Goal: Check status: Check status

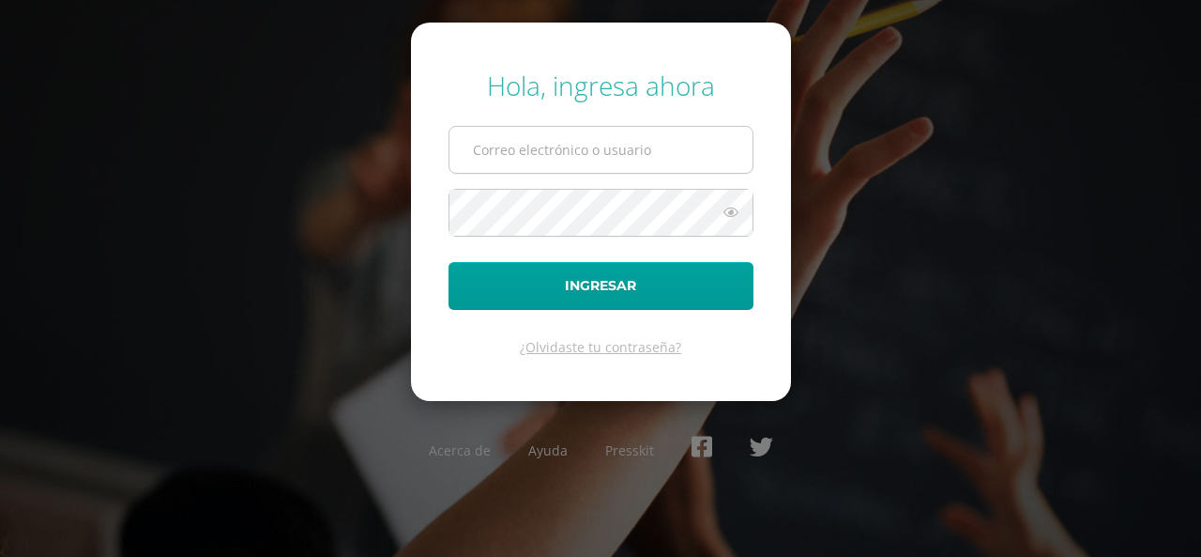
click at [482, 147] on input "text" at bounding box center [601, 150] width 303 height 46
type input "2452772@insarycristovive.edu.gt"
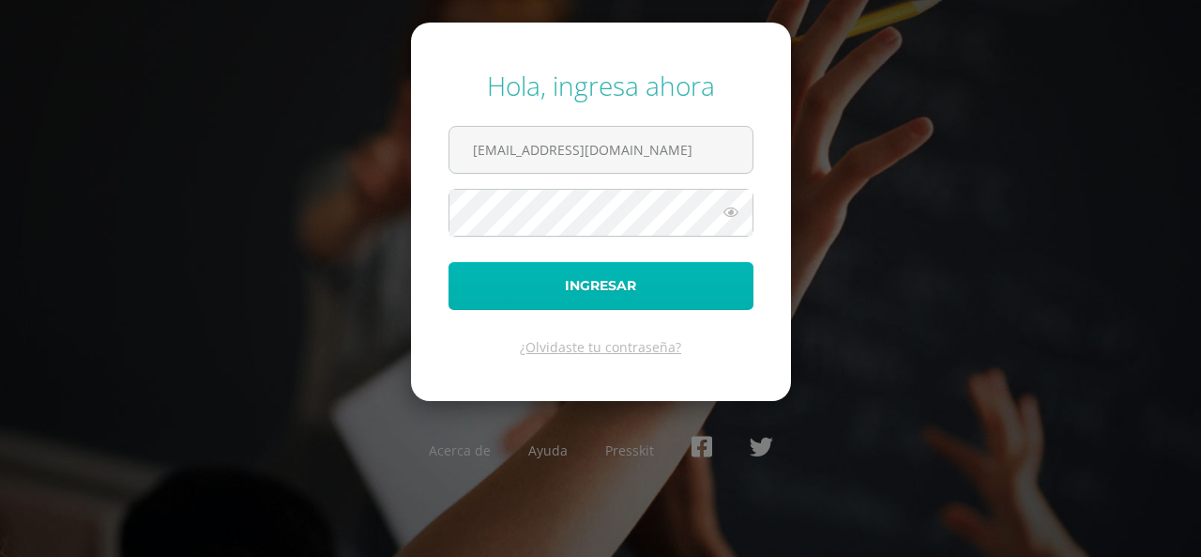
click at [580, 297] on button "Ingresar" at bounding box center [601, 286] width 305 height 48
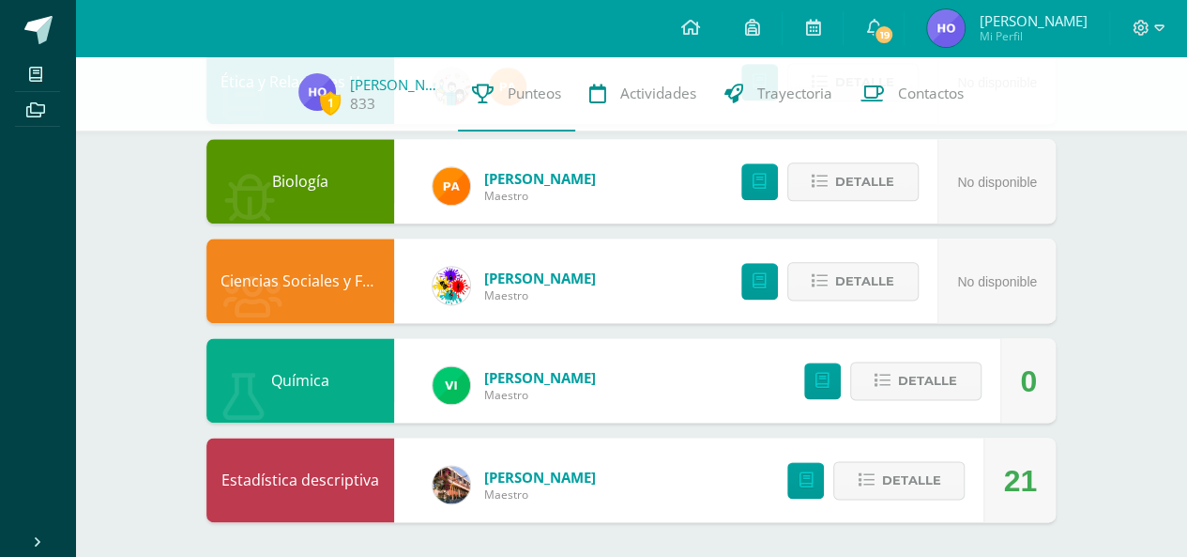
scroll to position [1055, 0]
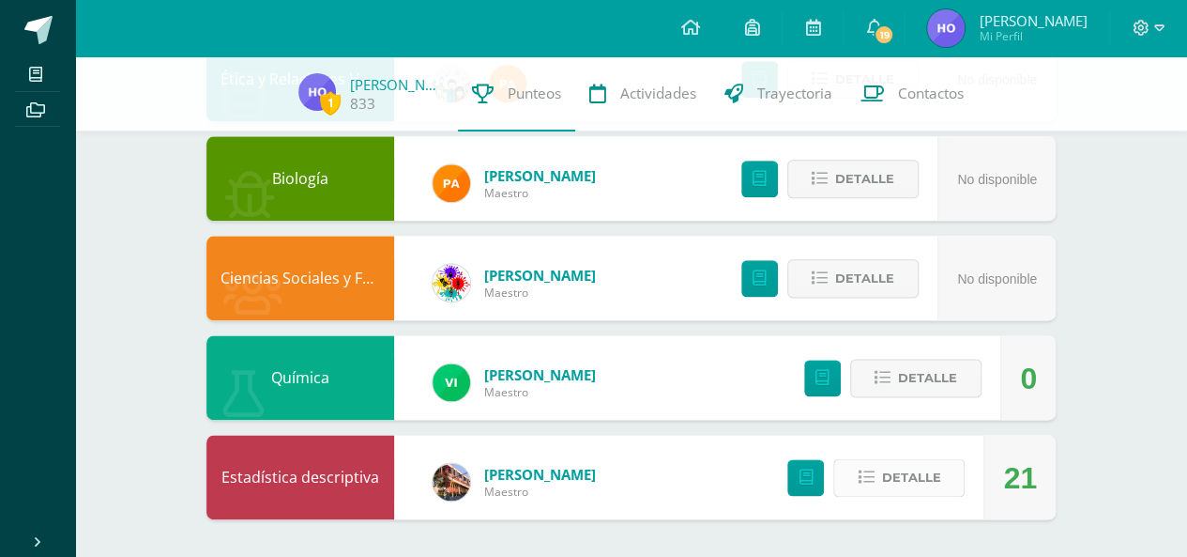
click at [939, 481] on span "Detalle" at bounding box center [910, 477] width 59 height 35
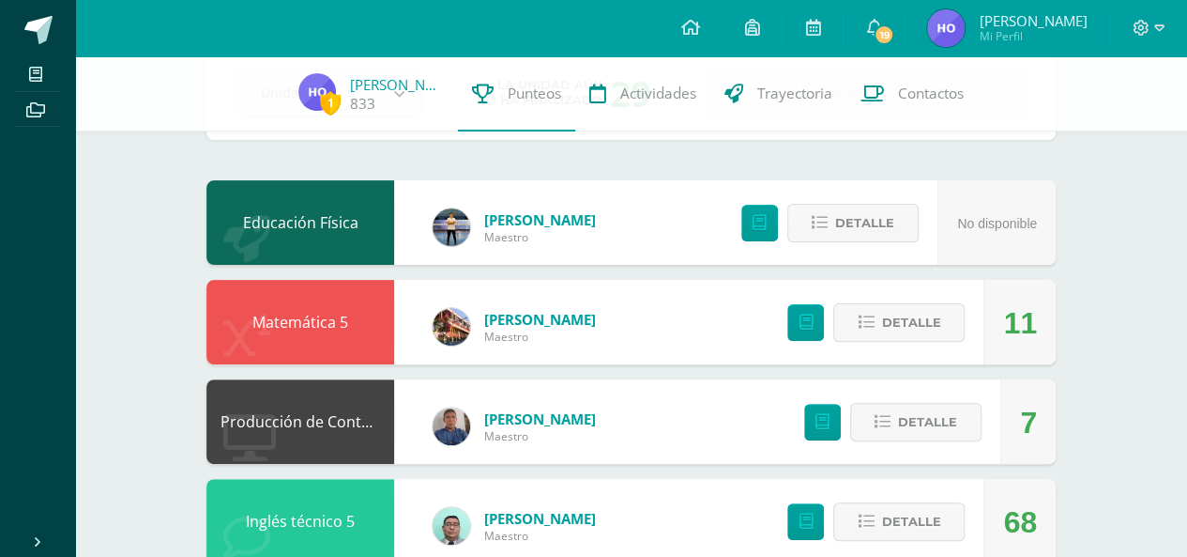
scroll to position [0, 0]
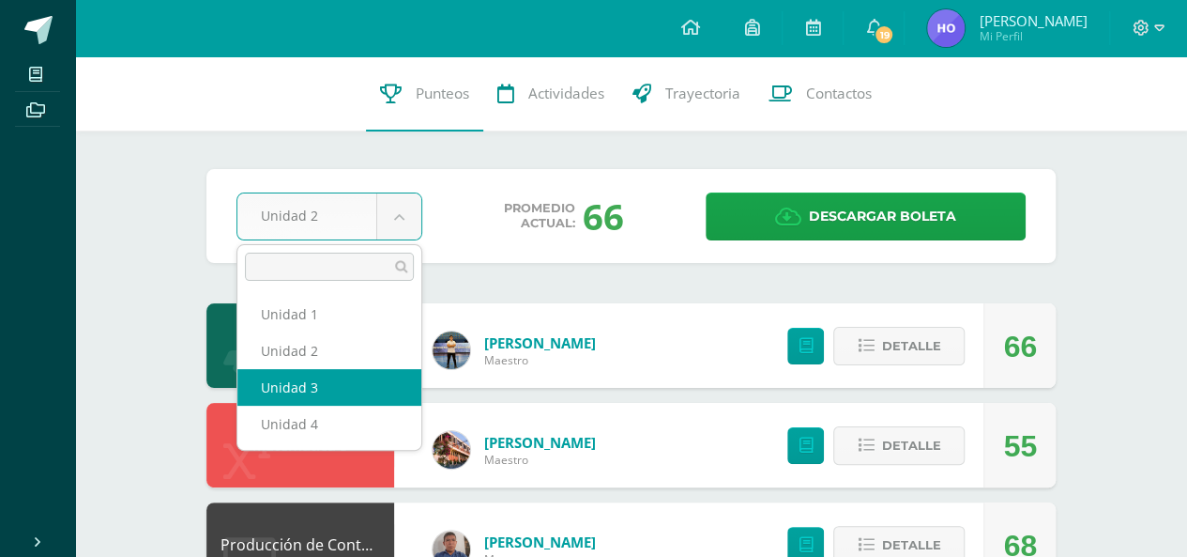
select select "Unidad 3"
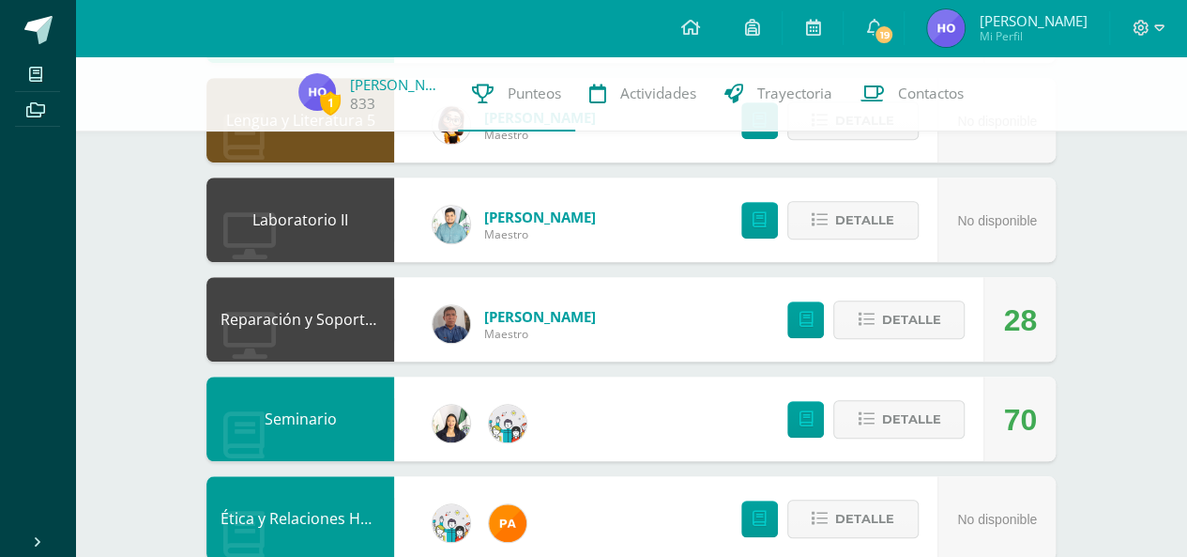
scroll to position [586, 0]
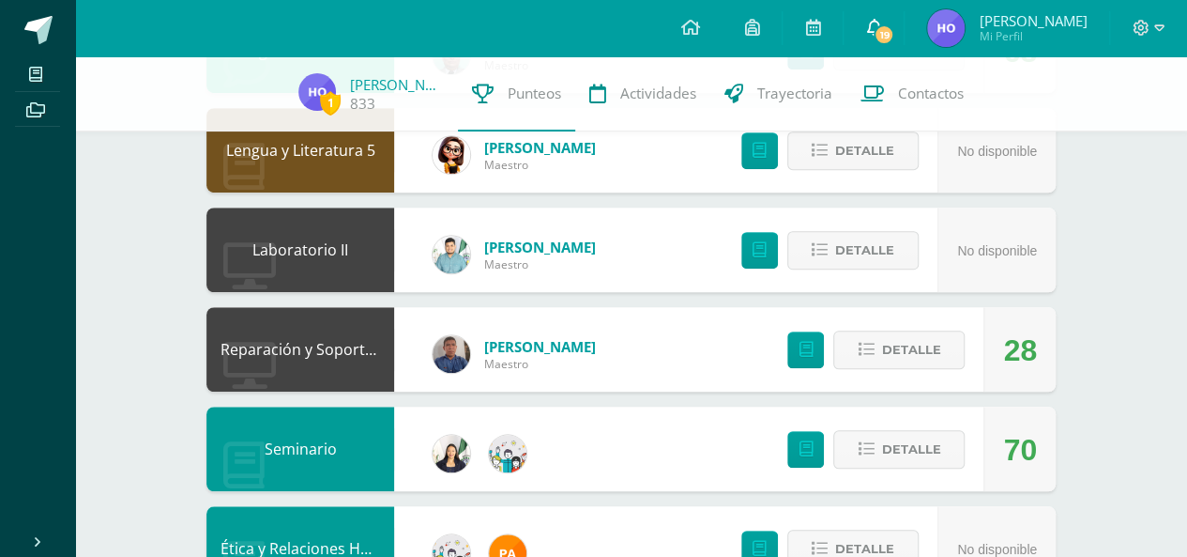
click at [881, 23] on icon at bounding box center [873, 27] width 15 height 17
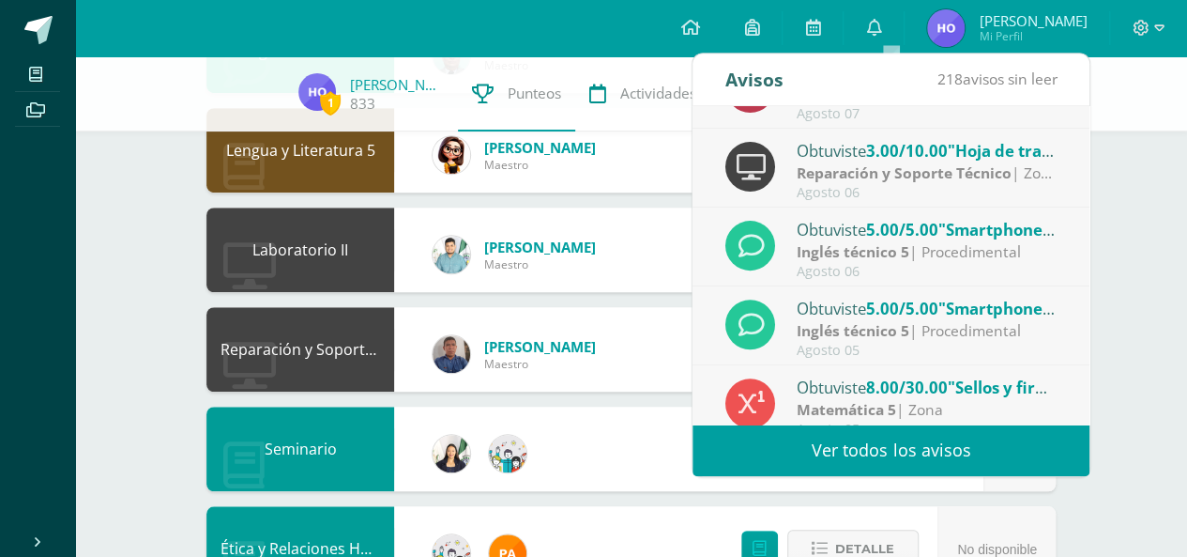
scroll to position [312, 0]
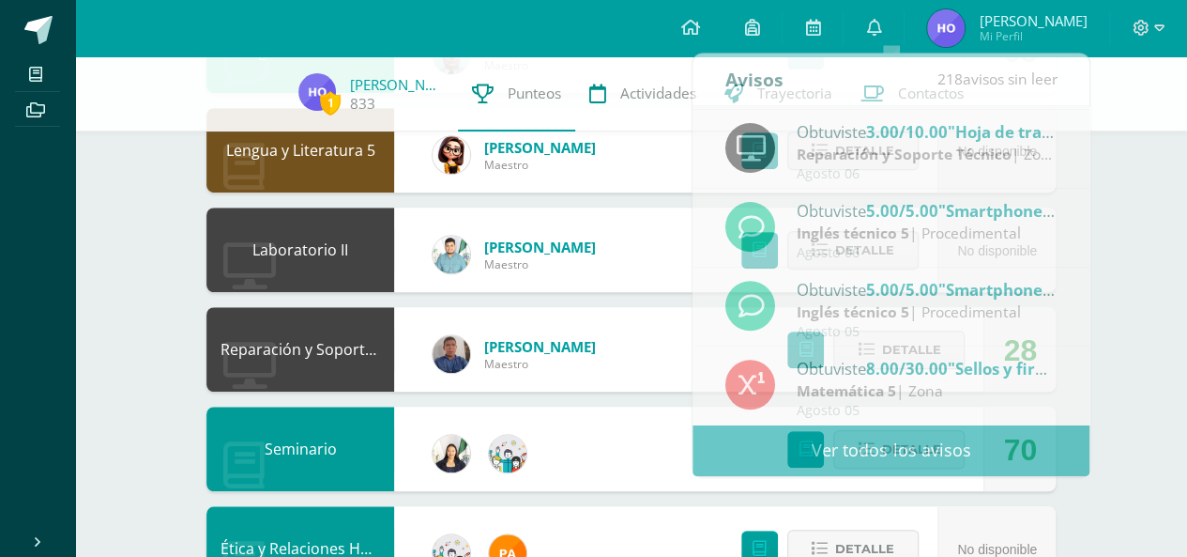
click at [1182, 283] on div "1 Hania Ortíz 833 Punteos Actividades Trayectoria Contactos Pendiente Unidad 3 …" at bounding box center [631, 248] width 1112 height 1555
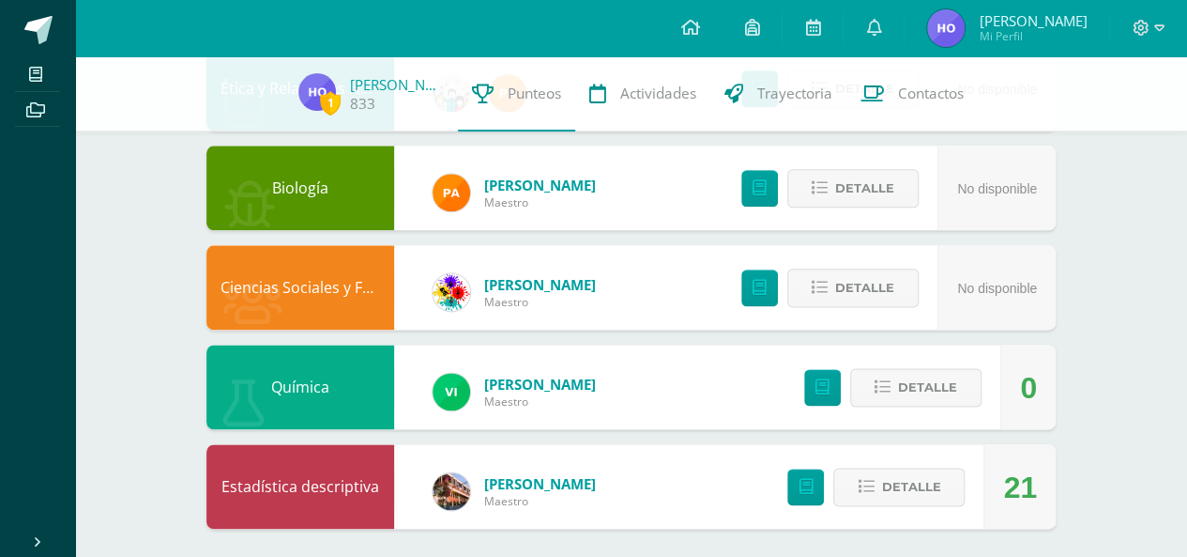
scroll to position [1055, 0]
